Goal: Navigation & Orientation: Find specific page/section

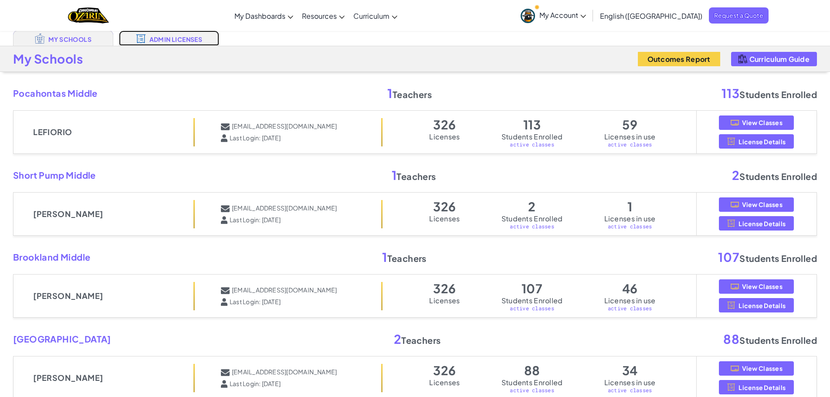
click at [138, 34] on div at bounding box center [141, 39] width 10 height 10
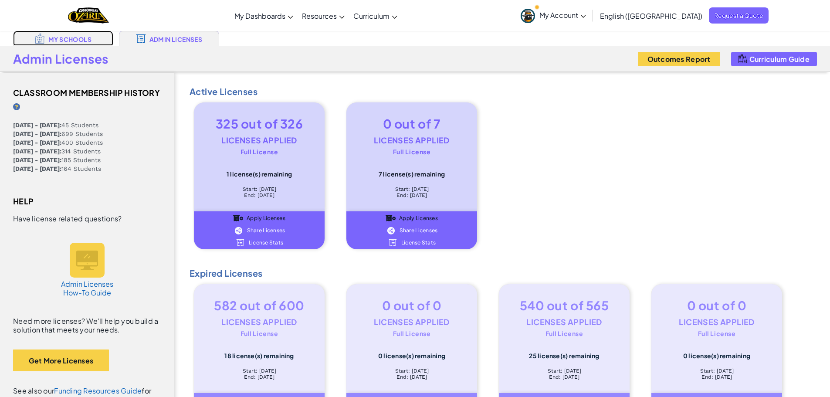
click at [57, 43] on link "My Schools" at bounding box center [63, 37] width 100 height 15
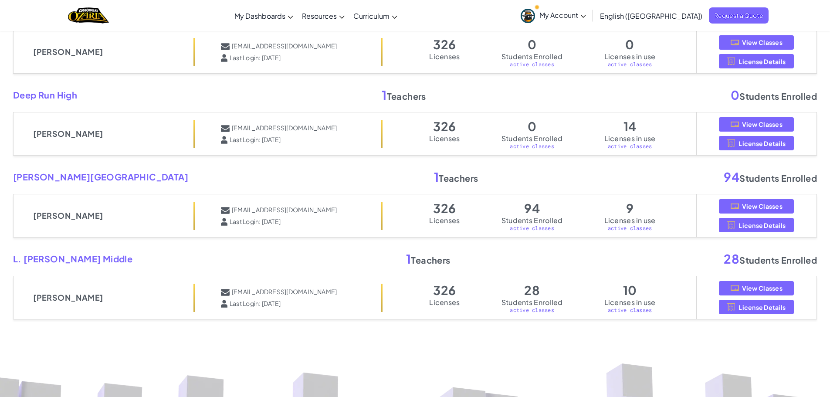
scroll to position [740, 0]
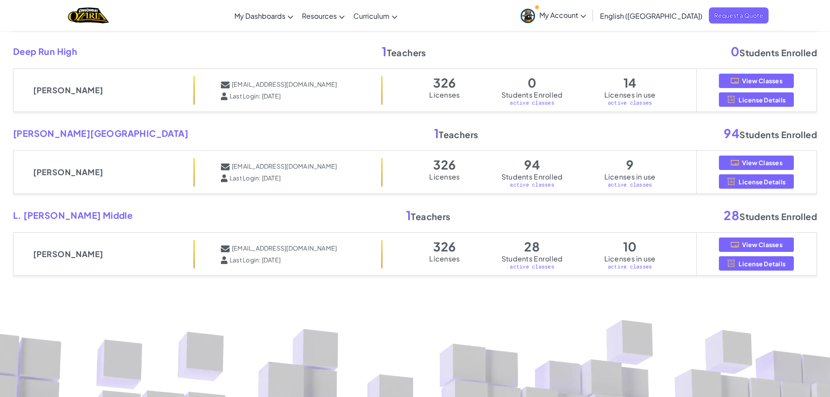
click at [590, 14] on link "My Account" at bounding box center [553, 15] width 74 height 27
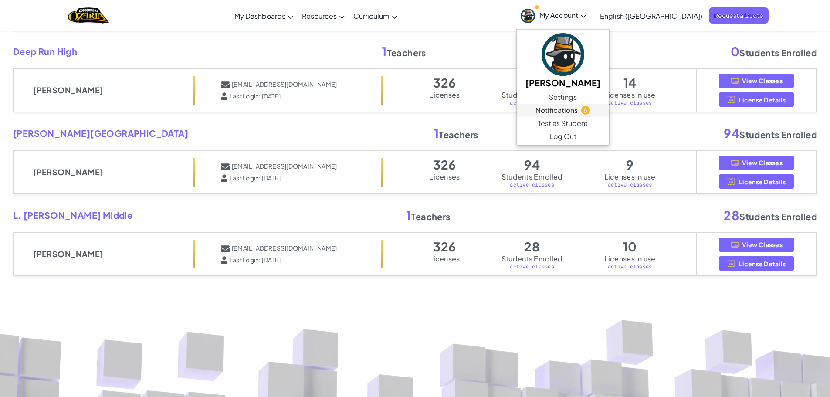
click at [578, 108] on span "Notifications" at bounding box center [556, 110] width 42 height 10
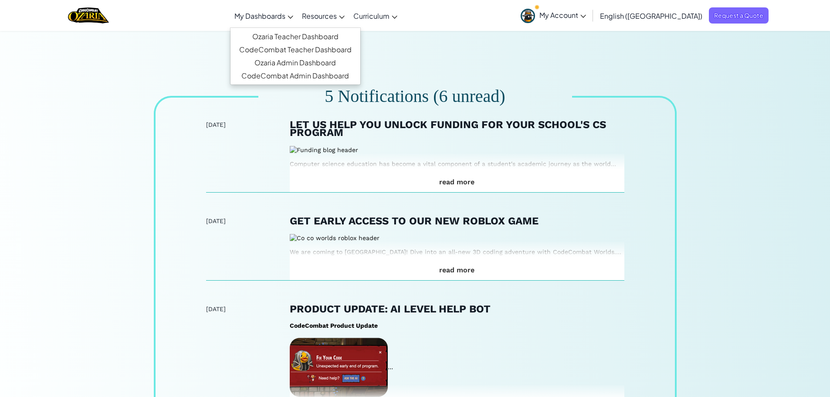
click at [277, 17] on span "My Dashboards" at bounding box center [259, 15] width 51 height 9
click at [299, 62] on link "Ozaria Admin Dashboard" at bounding box center [295, 62] width 130 height 13
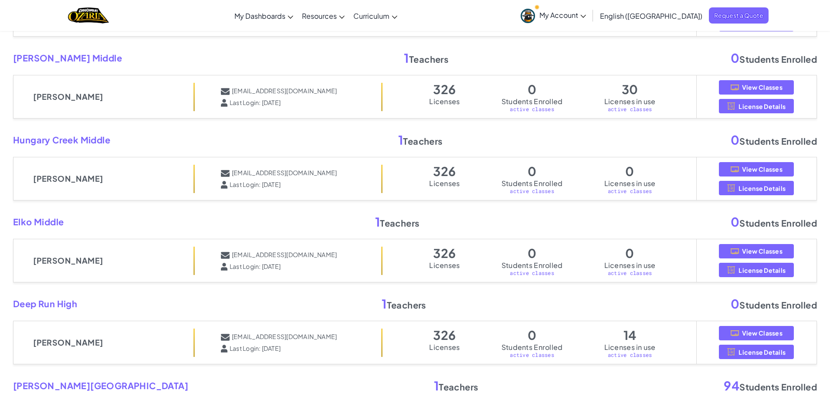
scroll to position [348, 0]
